Goal: Check status

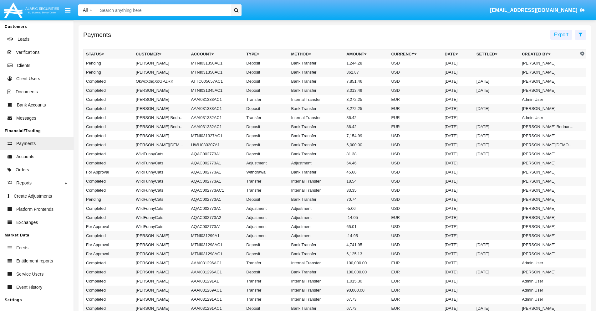
click at [580, 34] on icon at bounding box center [580, 34] width 4 height 5
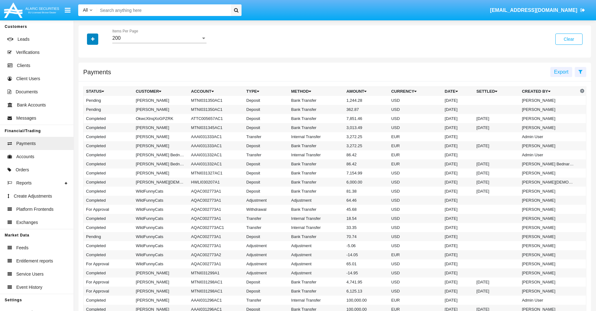
click at [93, 39] on icon "button" at bounding box center [92, 39] width 3 height 4
click at [98, 52] on span "Status" at bounding box center [98, 52] width 14 height 8
click at [86, 54] on input "Status" at bounding box center [86, 54] width 0 height 0
checkbox input "true"
click at [93, 39] on icon "button" at bounding box center [92, 39] width 3 height 4
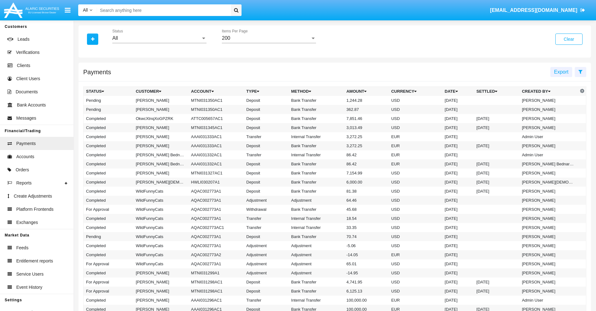
click at [159, 38] on div "All" at bounding box center [156, 38] width 89 height 6
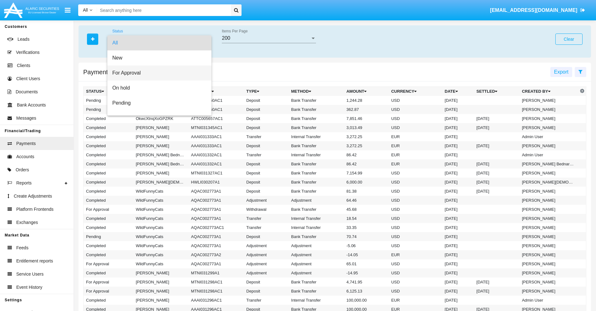
click at [157, 73] on span "For Approval" at bounding box center [159, 72] width 94 height 15
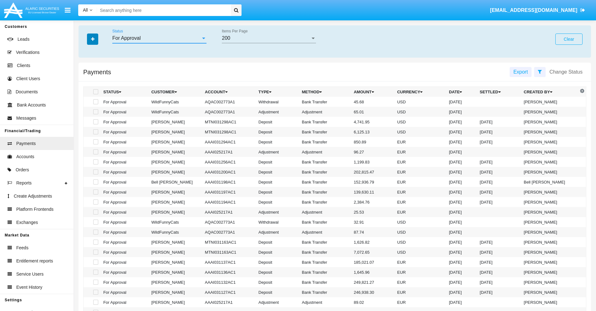
click at [93, 39] on icon "button" at bounding box center [92, 39] width 3 height 4
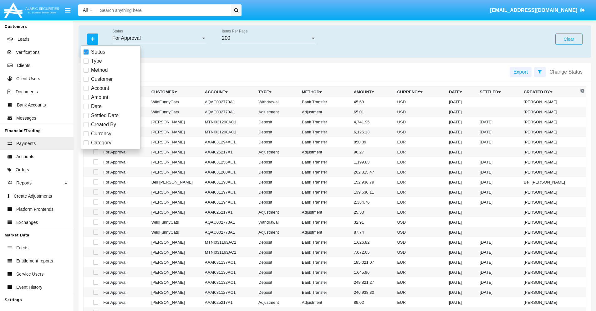
click at [101, 134] on span "Currency" at bounding box center [101, 134] width 20 height 8
click at [86, 136] on input "Currency" at bounding box center [86, 136] width 0 height 0
checkbox input "true"
click at [93, 39] on icon "button" at bounding box center [92, 39] width 3 height 4
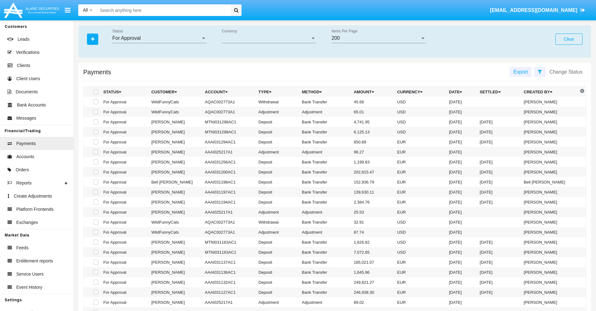
click at [269, 38] on span "Currency" at bounding box center [266, 38] width 89 height 6
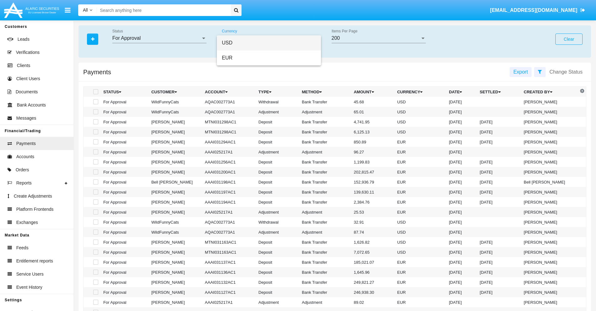
click at [269, 43] on span "USD" at bounding box center [269, 42] width 94 height 15
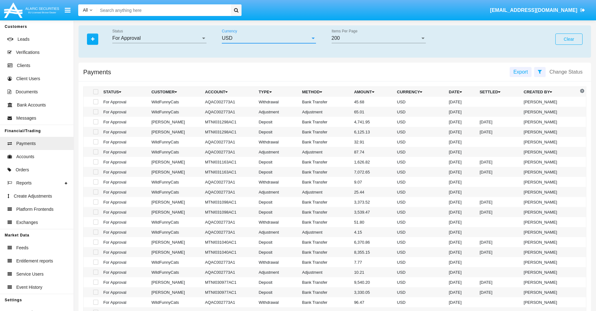
click at [95, 102] on span at bounding box center [95, 101] width 5 height 5
click at [95, 104] on input "checkbox" at bounding box center [95, 104] width 0 height 0
checkbox input "true"
